Goal: Task Accomplishment & Management: Manage account settings

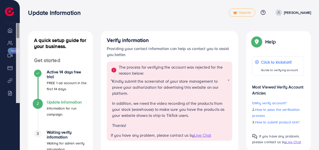
scroll to position [15, 0]
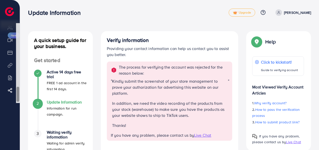
drag, startPoint x: 18, startPoint y: 72, endPoint x: 18, endPoint y: 57, distance: 14.3
click at [18, 57] on div at bounding box center [18, 63] width 4 height 80
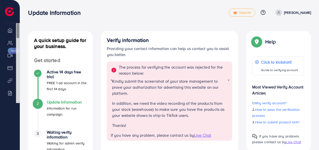
click at [18, 57] on div at bounding box center [18, 63] width 4 height 80
